Goal: Task Accomplishment & Management: Use online tool/utility

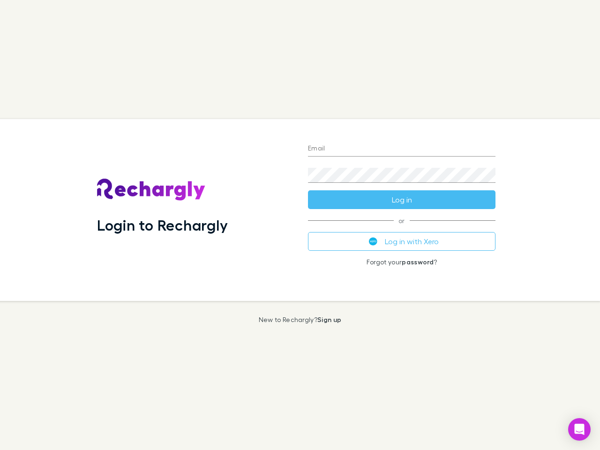
click at [300, 225] on div "Login to Rechargly" at bounding box center [195, 210] width 211 height 182
click at [402, 149] on input "Email" at bounding box center [402, 149] width 188 height 15
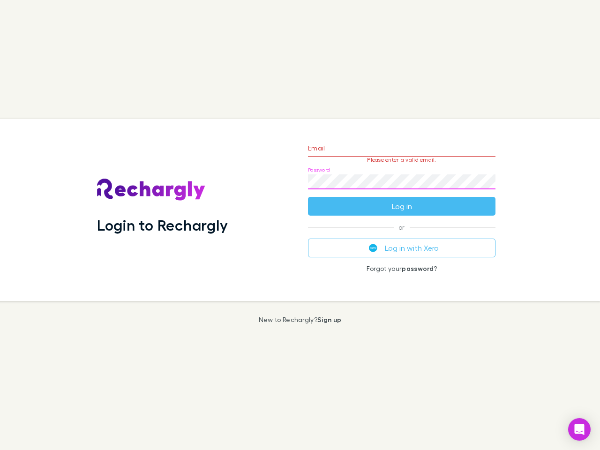
click at [402, 200] on form "Email Please enter a valid email. Password Log in" at bounding box center [402, 175] width 188 height 82
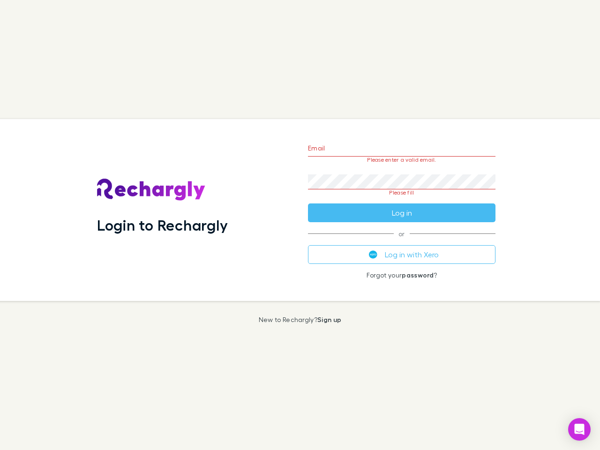
click at [402, 242] on div "Email Please enter a valid email. Password Please fill Log in or Log in with Xe…" at bounding box center [402, 210] width 203 height 182
click at [580, 430] on icon "Open Intercom Messenger" at bounding box center [580, 429] width 10 height 11
